Goal: Task Accomplishment & Management: Use online tool/utility

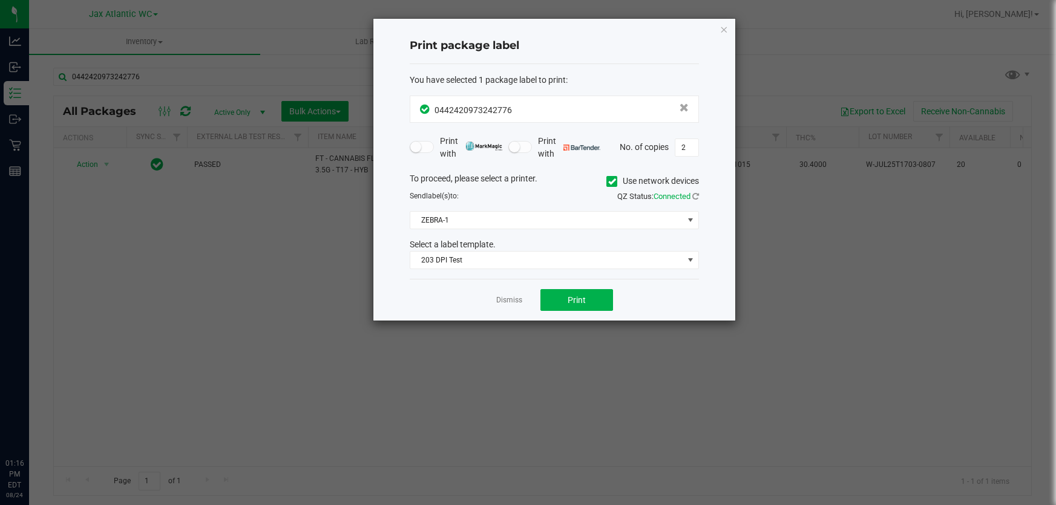
click at [509, 297] on link "Dismiss" at bounding box center [509, 300] width 26 height 10
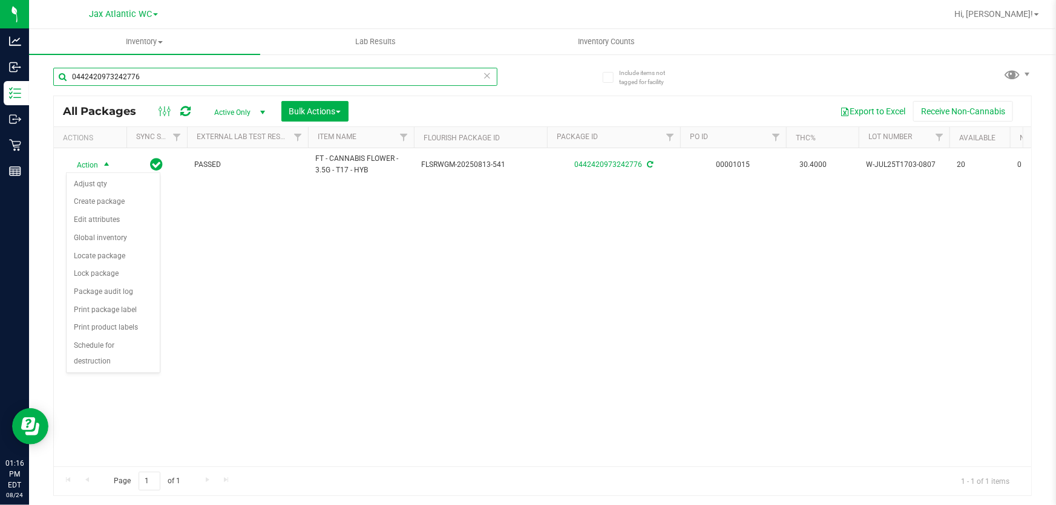
click at [216, 78] on input "0442420973242776" at bounding box center [275, 77] width 444 height 18
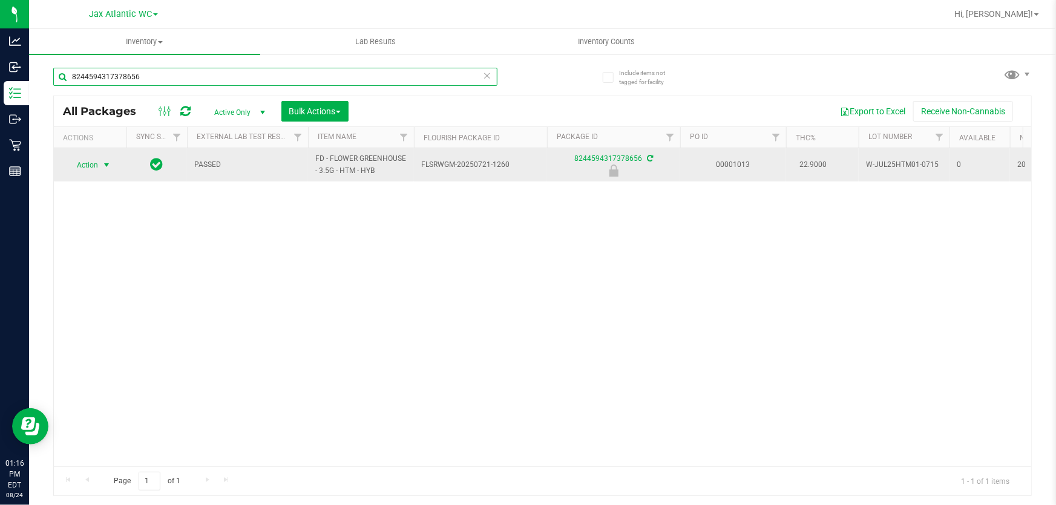
type input "8244594317378656"
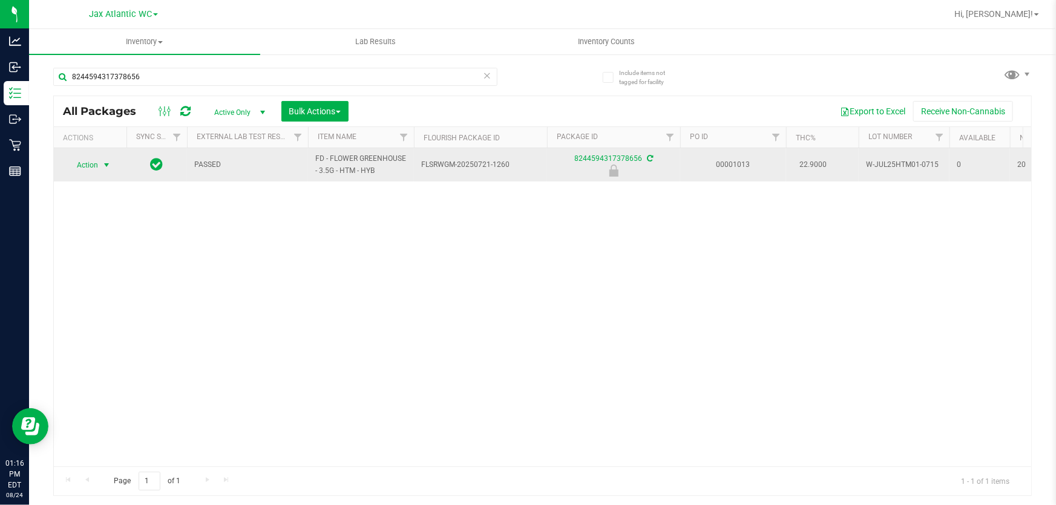
click at [102, 162] on span "select" at bounding box center [107, 165] width 10 height 10
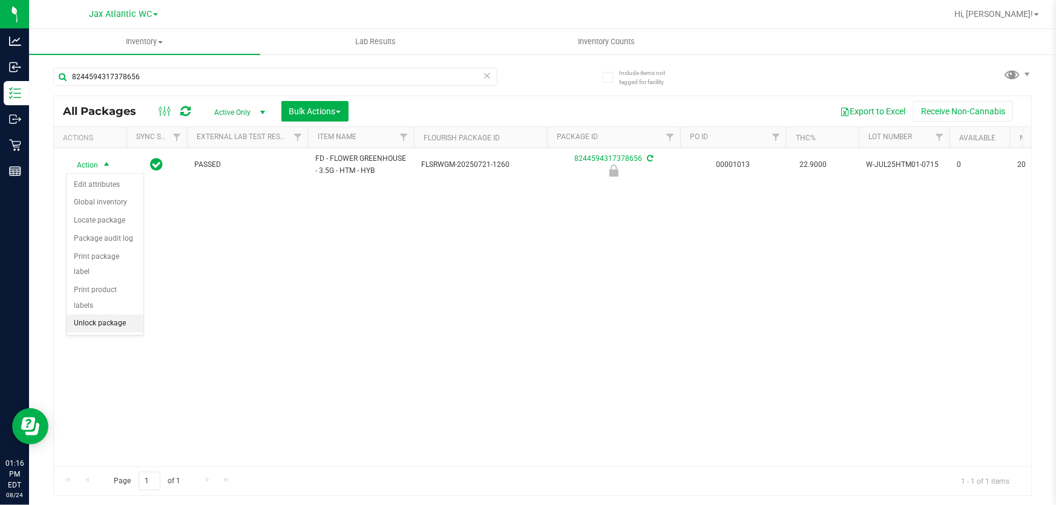
click at [111, 315] on li "Unlock package" at bounding box center [105, 324] width 77 height 18
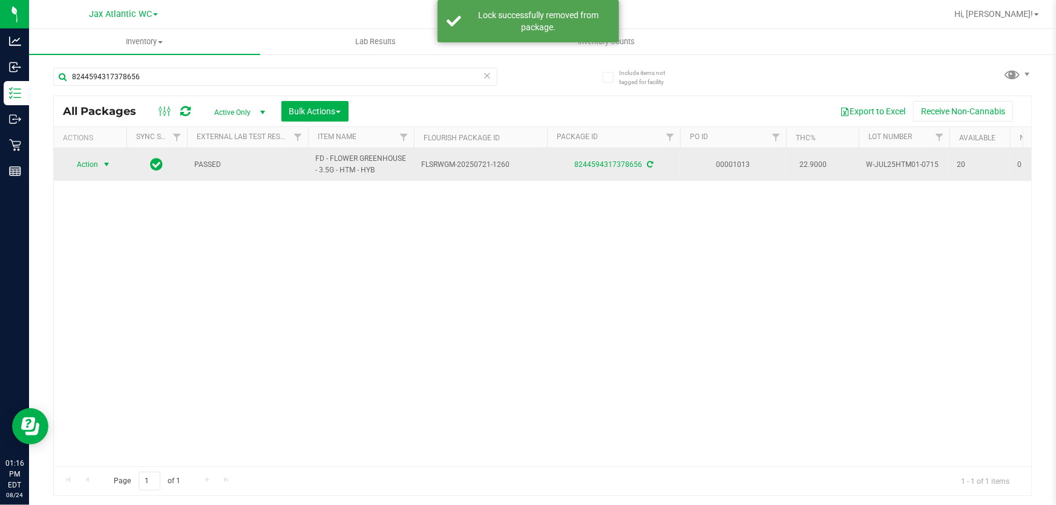
click at [94, 162] on span "Action" at bounding box center [82, 164] width 33 height 17
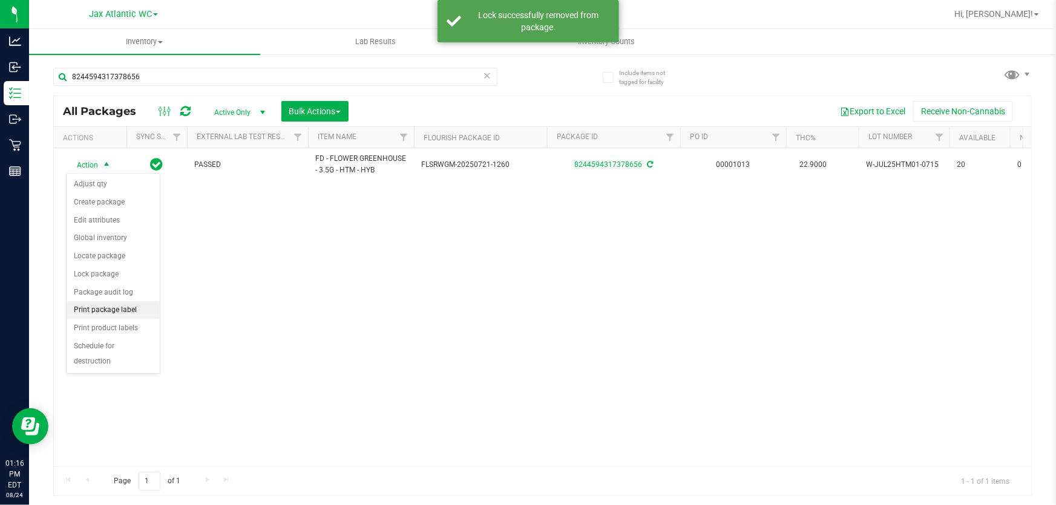
click at [121, 315] on li "Print package label" at bounding box center [113, 310] width 93 height 18
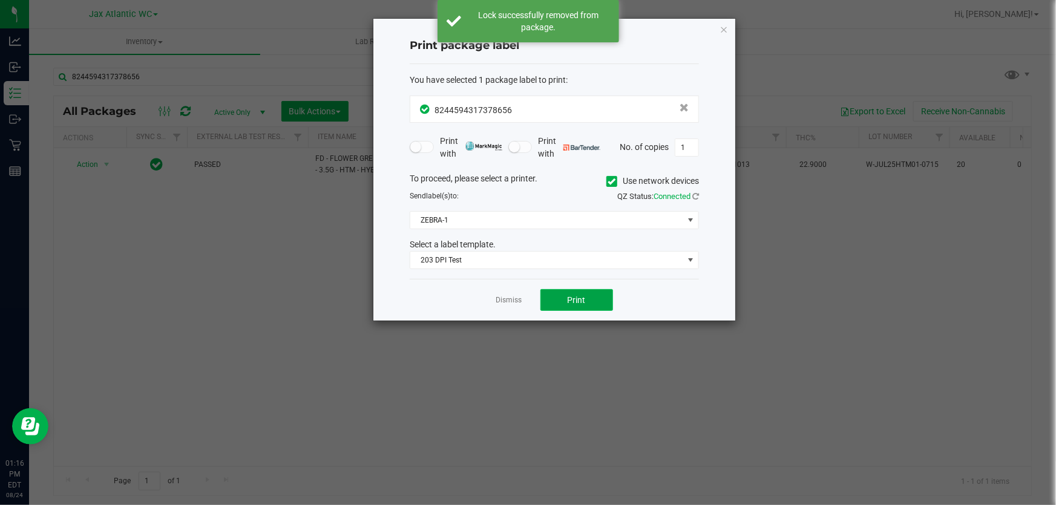
click at [574, 309] on button "Print" at bounding box center [577, 300] width 73 height 22
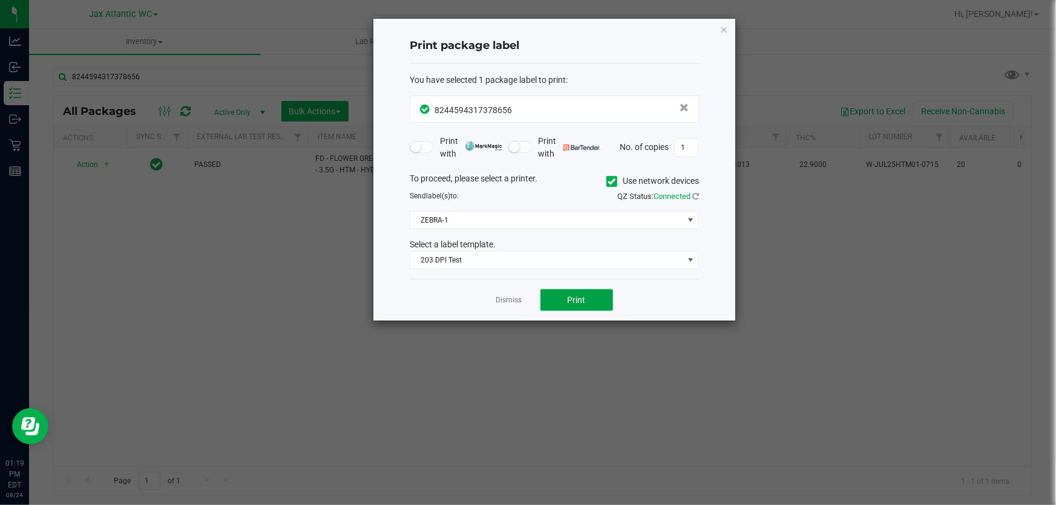
click at [569, 294] on button "Print" at bounding box center [577, 300] width 73 height 22
click at [562, 302] on button "Print" at bounding box center [577, 300] width 73 height 22
click at [520, 297] on link "Dismiss" at bounding box center [509, 300] width 26 height 10
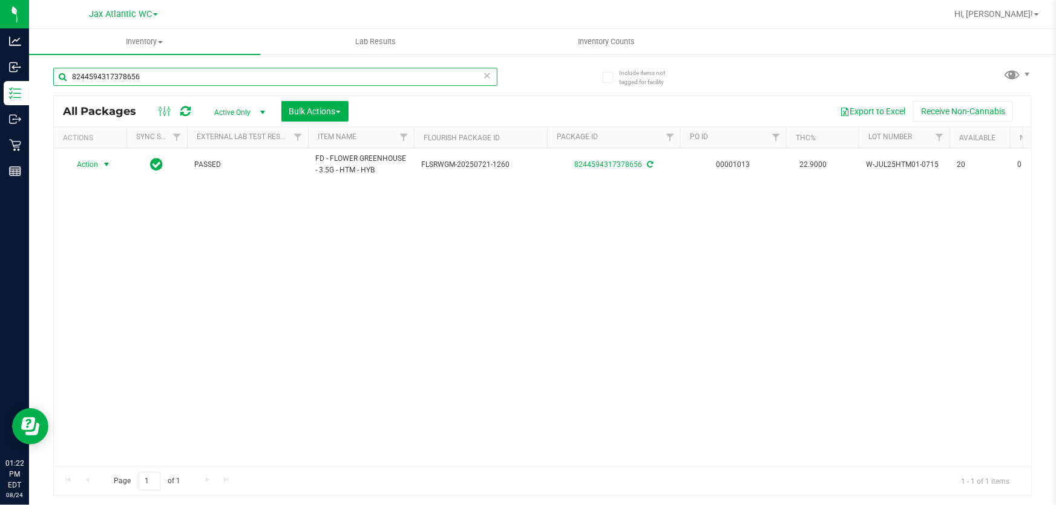
click at [263, 70] on input "8244594317378656" at bounding box center [275, 77] width 444 height 18
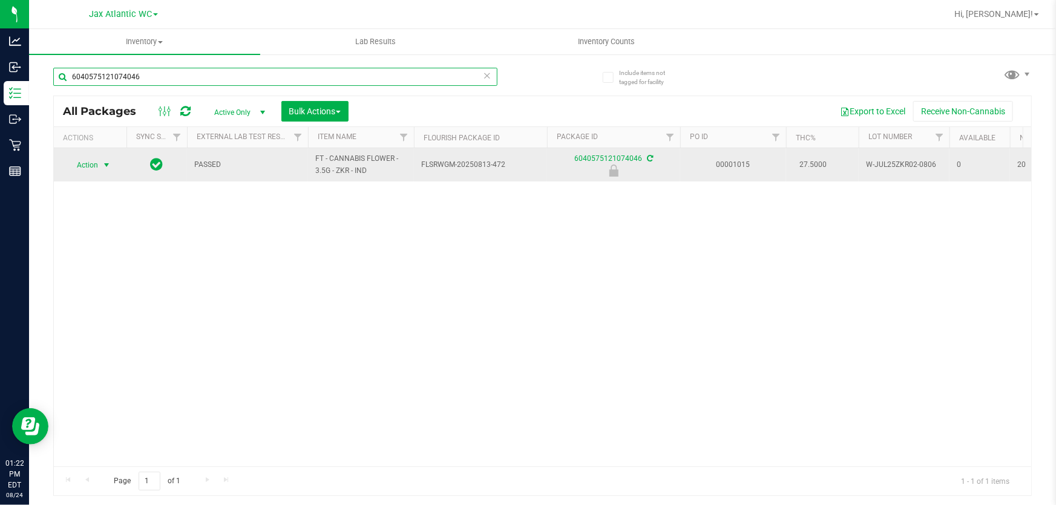
type input "6040575121074046"
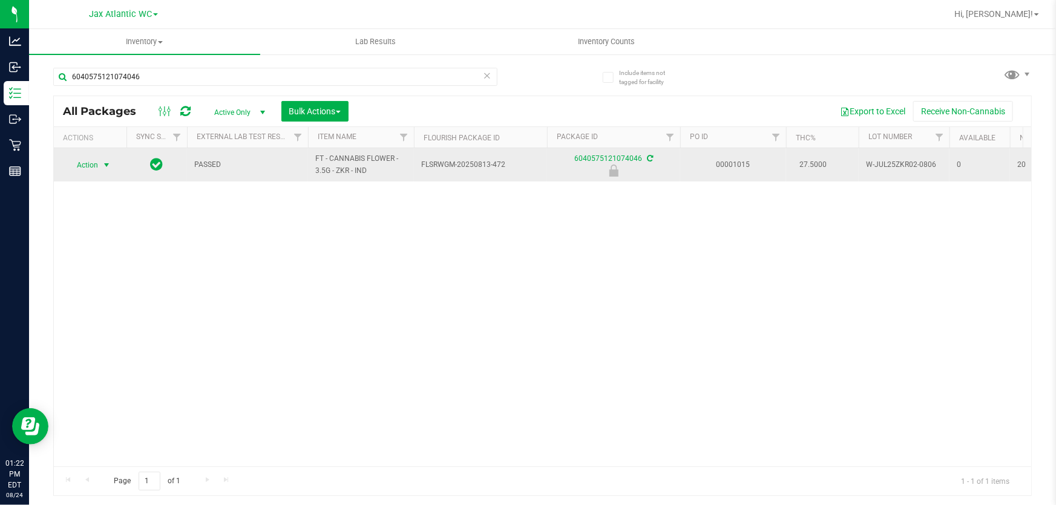
click at [94, 166] on span "Action" at bounding box center [82, 165] width 33 height 17
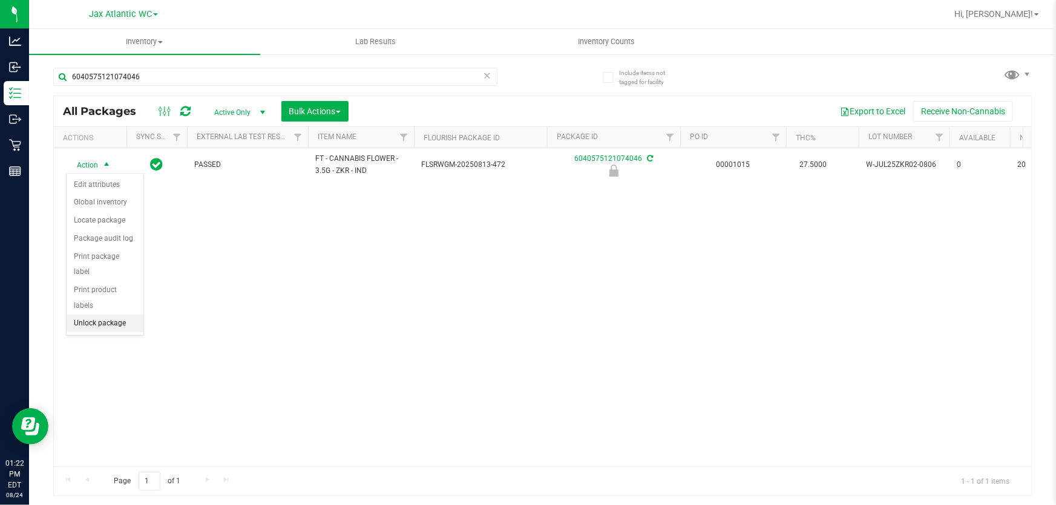
click at [109, 315] on li "Unlock package" at bounding box center [105, 324] width 77 height 18
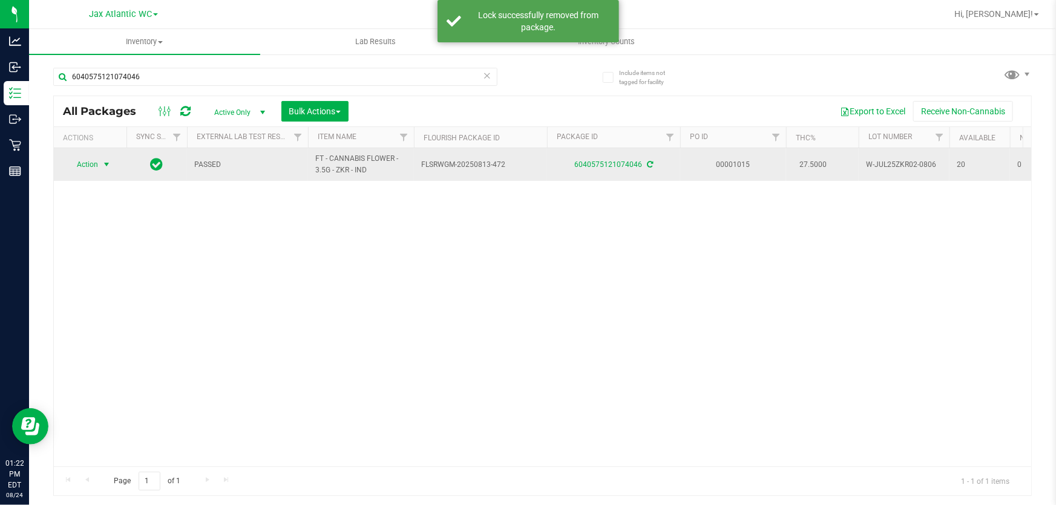
click at [85, 165] on span "Action" at bounding box center [82, 164] width 33 height 17
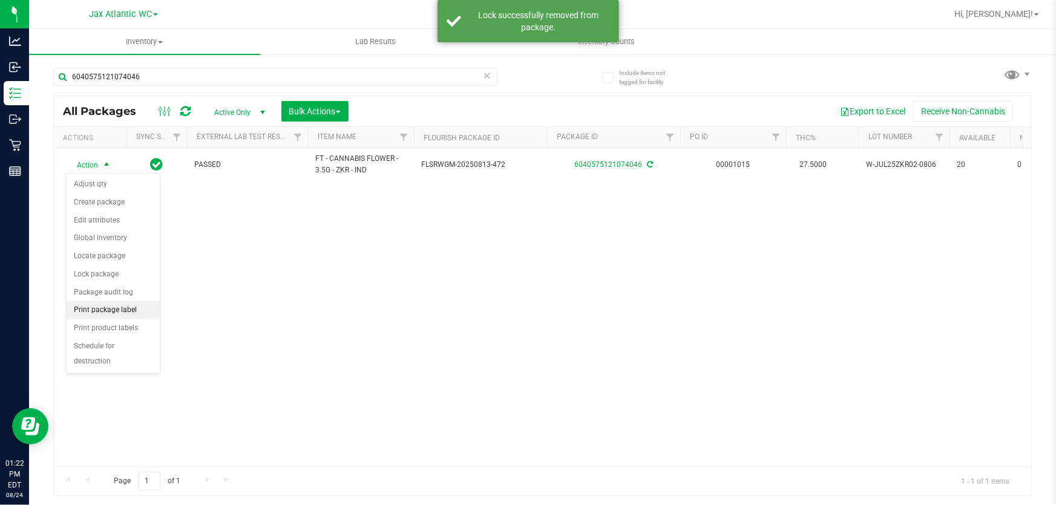
click at [132, 312] on li "Print package label" at bounding box center [113, 310] width 93 height 18
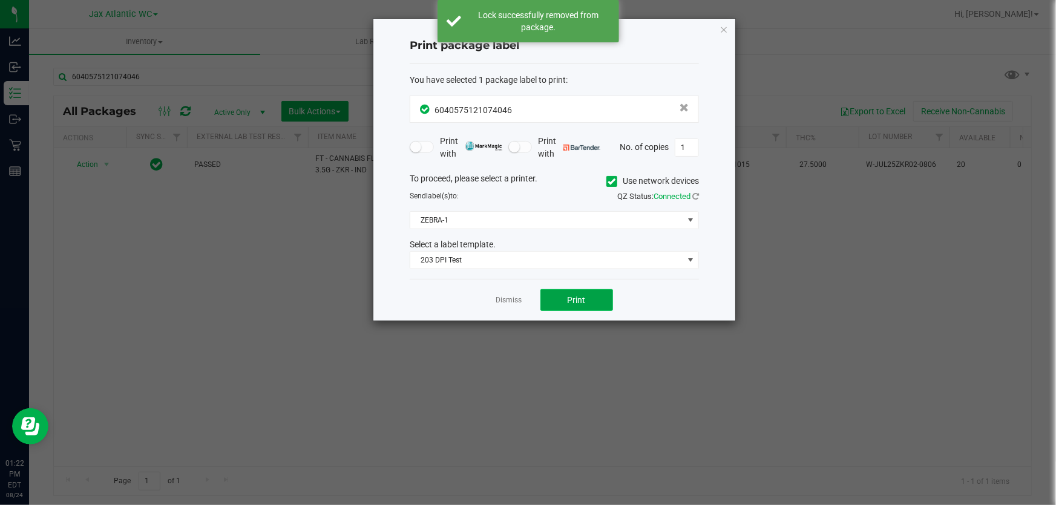
click at [550, 299] on button "Print" at bounding box center [577, 300] width 73 height 22
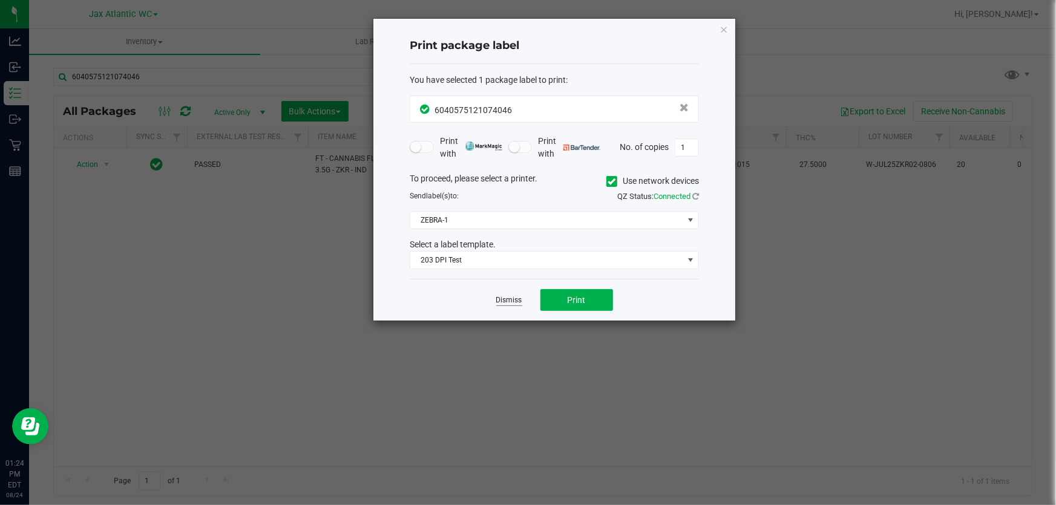
click at [507, 298] on link "Dismiss" at bounding box center [509, 300] width 26 height 10
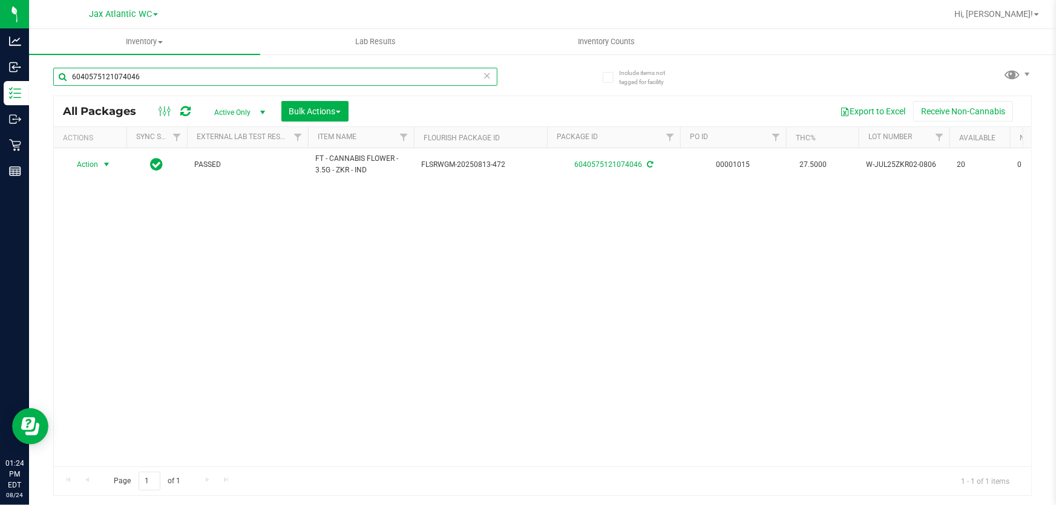
click at [309, 84] on input "6040575121074046" at bounding box center [275, 77] width 444 height 18
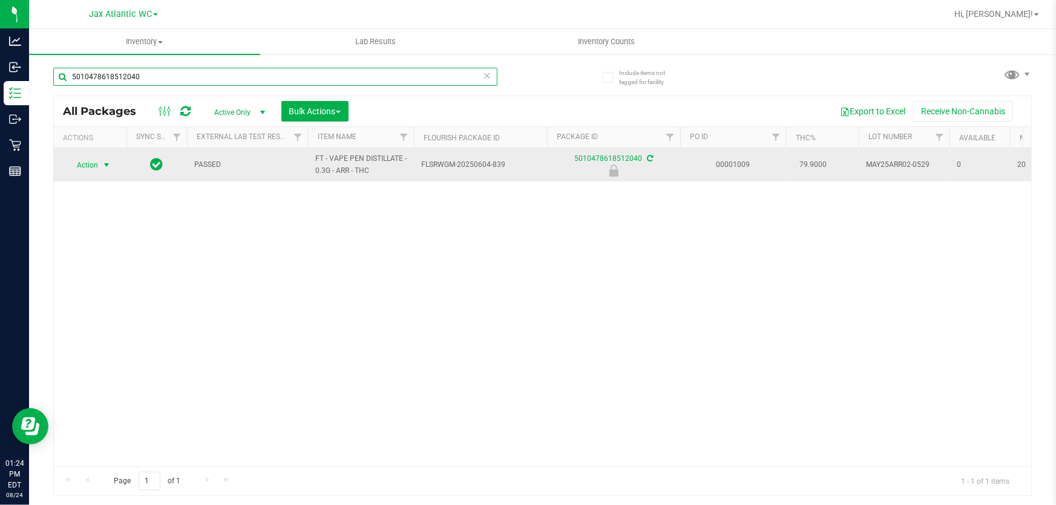
type input "5010478618512040"
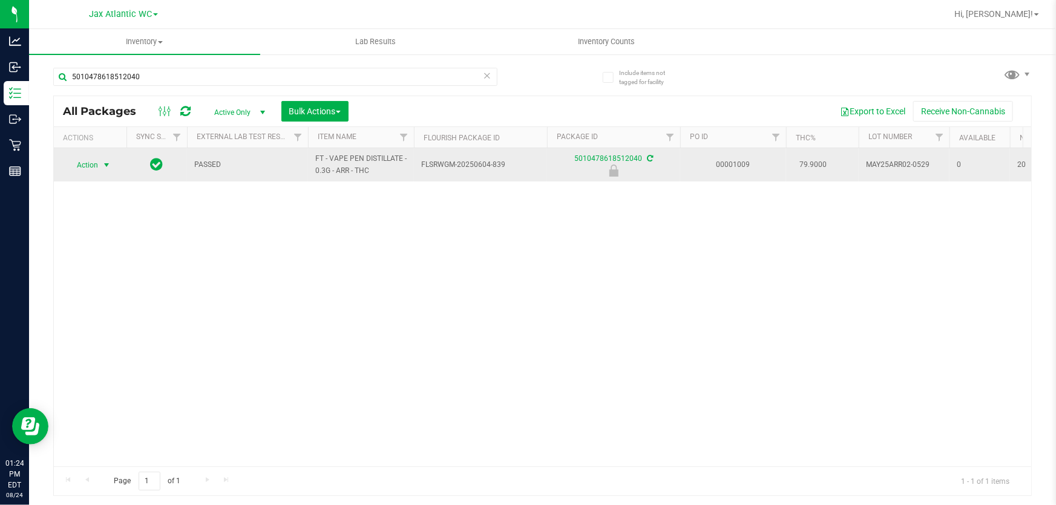
click at [93, 162] on span "Action" at bounding box center [82, 165] width 33 height 17
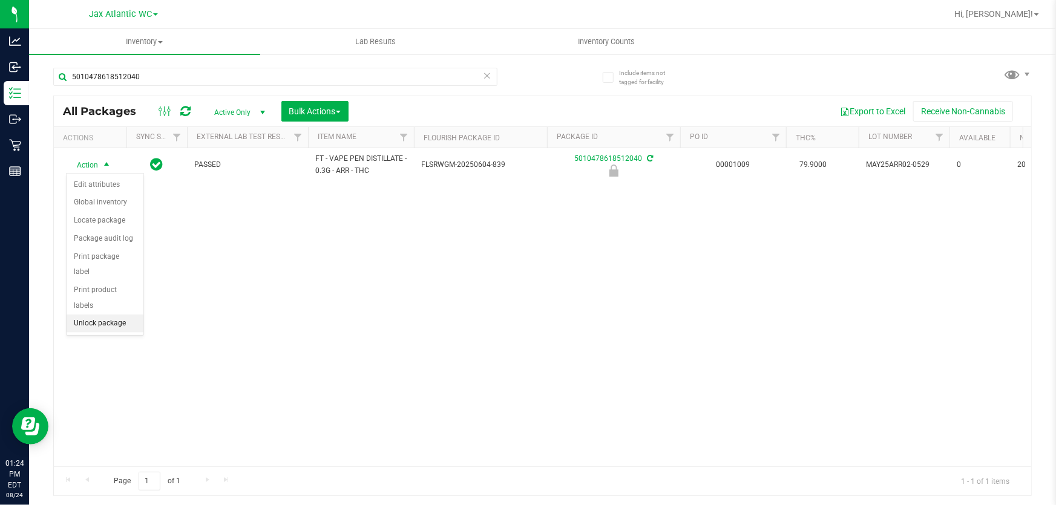
click at [103, 315] on li "Unlock package" at bounding box center [105, 324] width 77 height 18
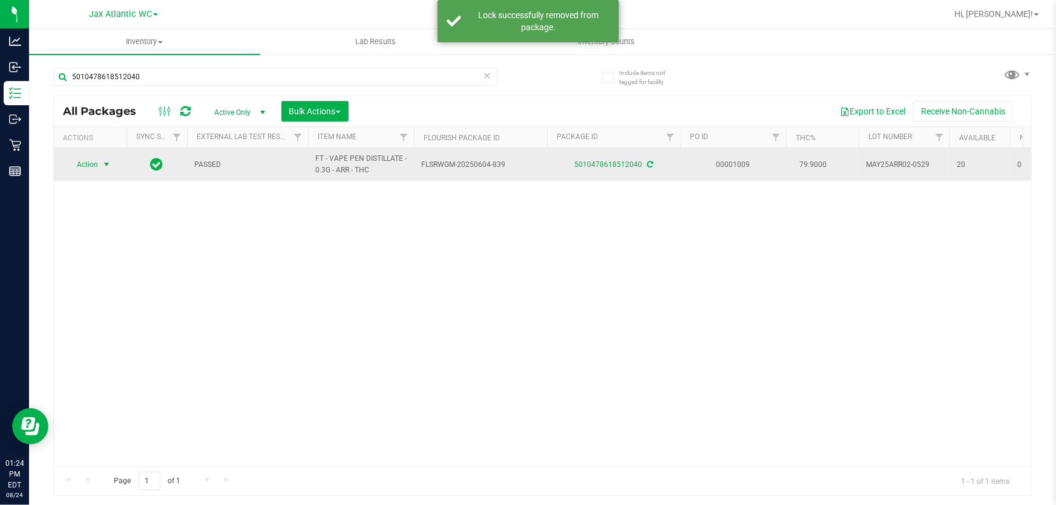
click at [90, 163] on span "Action" at bounding box center [82, 164] width 33 height 17
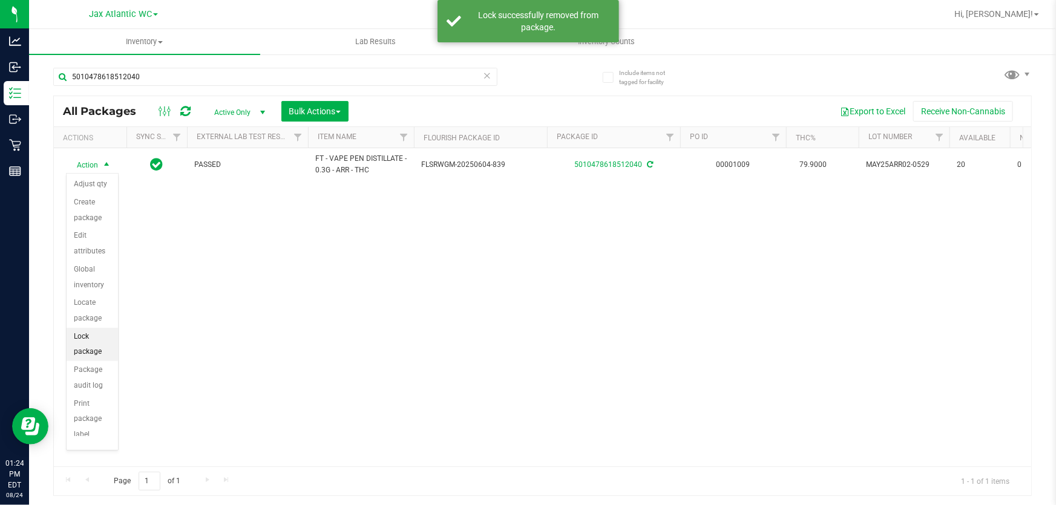
click at [100, 354] on li "Lock package" at bounding box center [92, 344] width 51 height 33
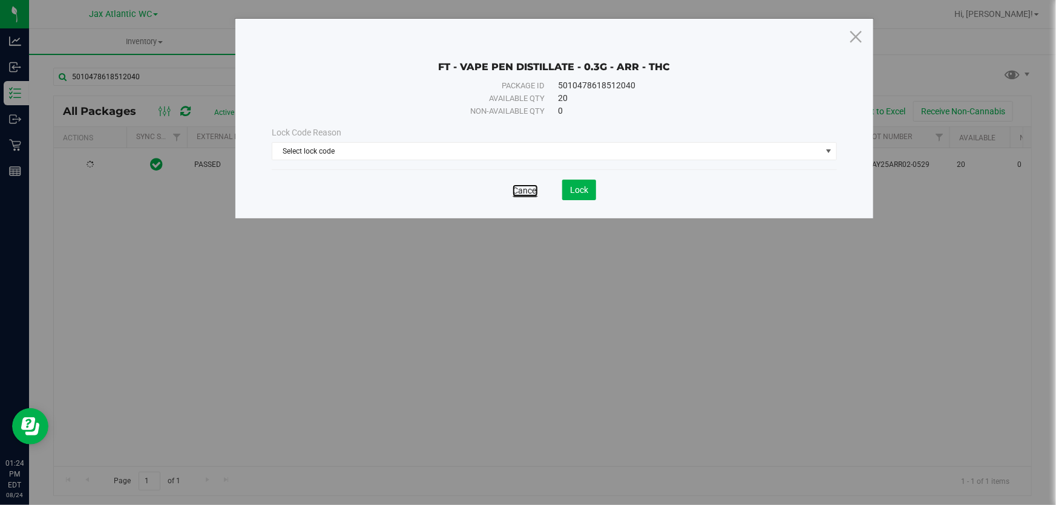
click at [524, 186] on link "Cancel" at bounding box center [525, 191] width 25 height 12
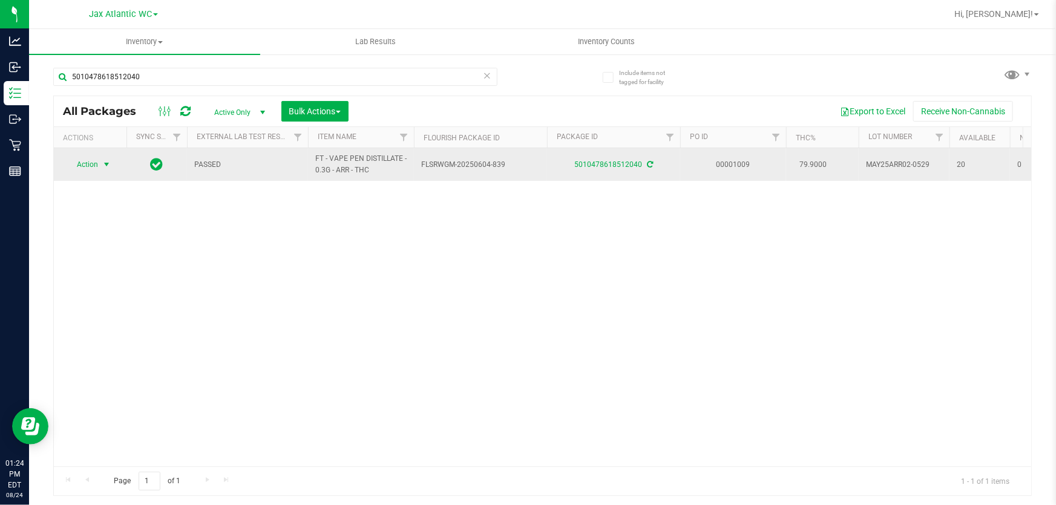
click at [93, 165] on span "Action" at bounding box center [82, 164] width 33 height 17
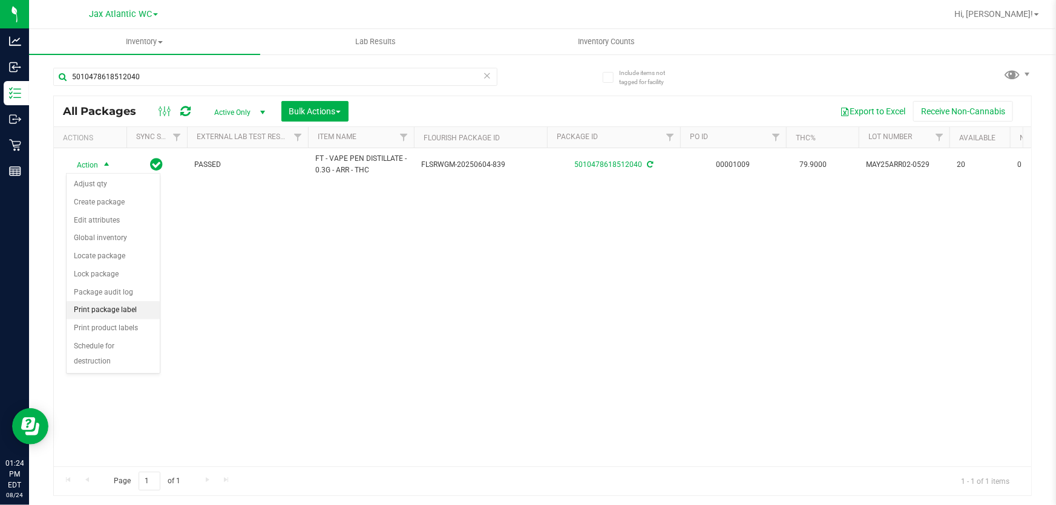
click at [133, 305] on li "Print package label" at bounding box center [113, 310] width 93 height 18
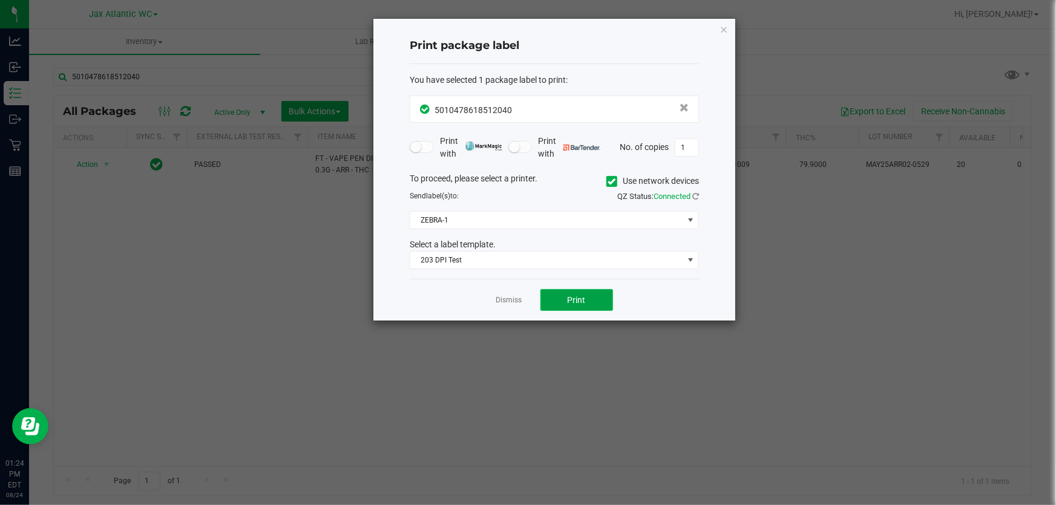
click at [551, 305] on button "Print" at bounding box center [577, 300] width 73 height 22
